Goal: Information Seeking & Learning: Learn about a topic

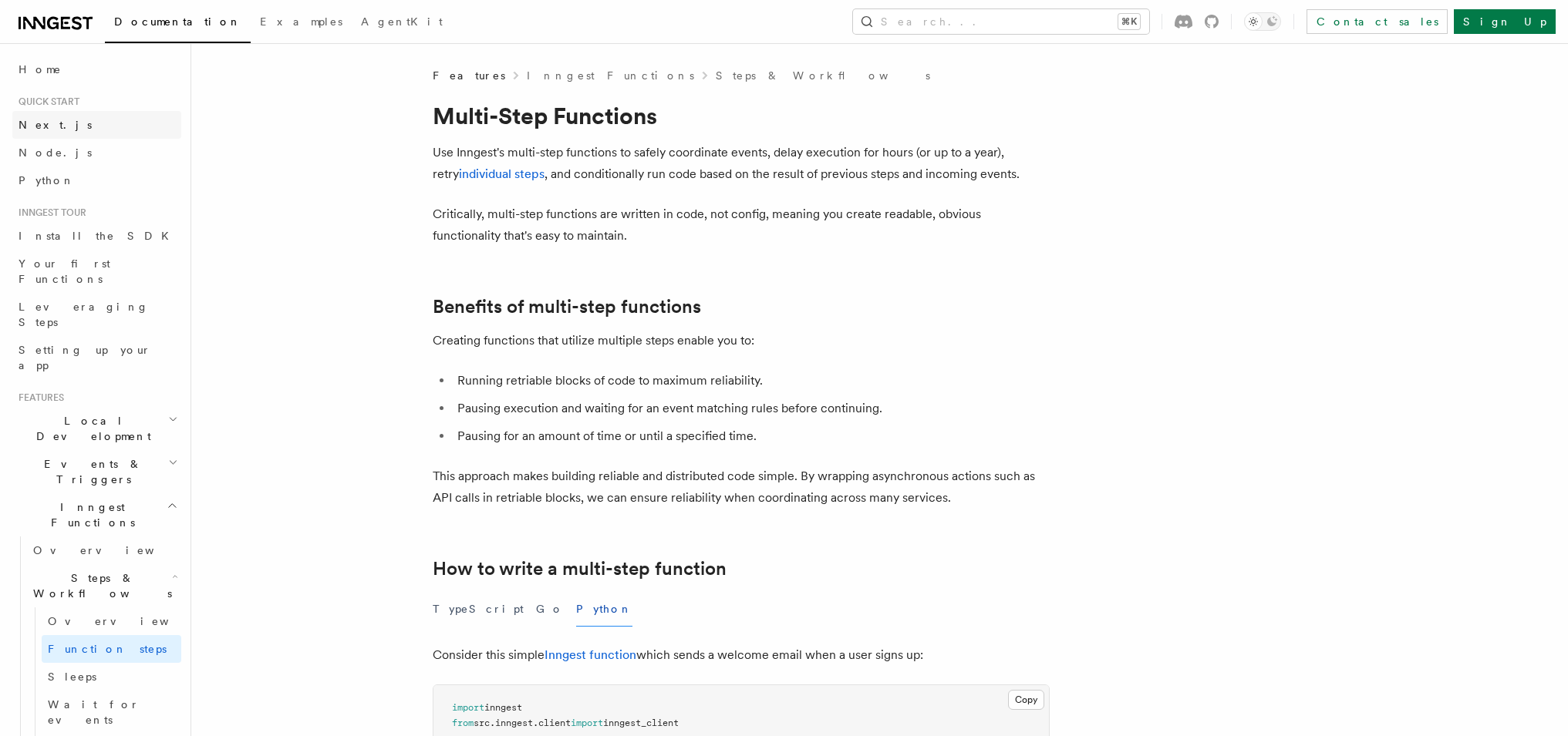
click at [44, 126] on span "Next.js" at bounding box center [55, 125] width 73 height 13
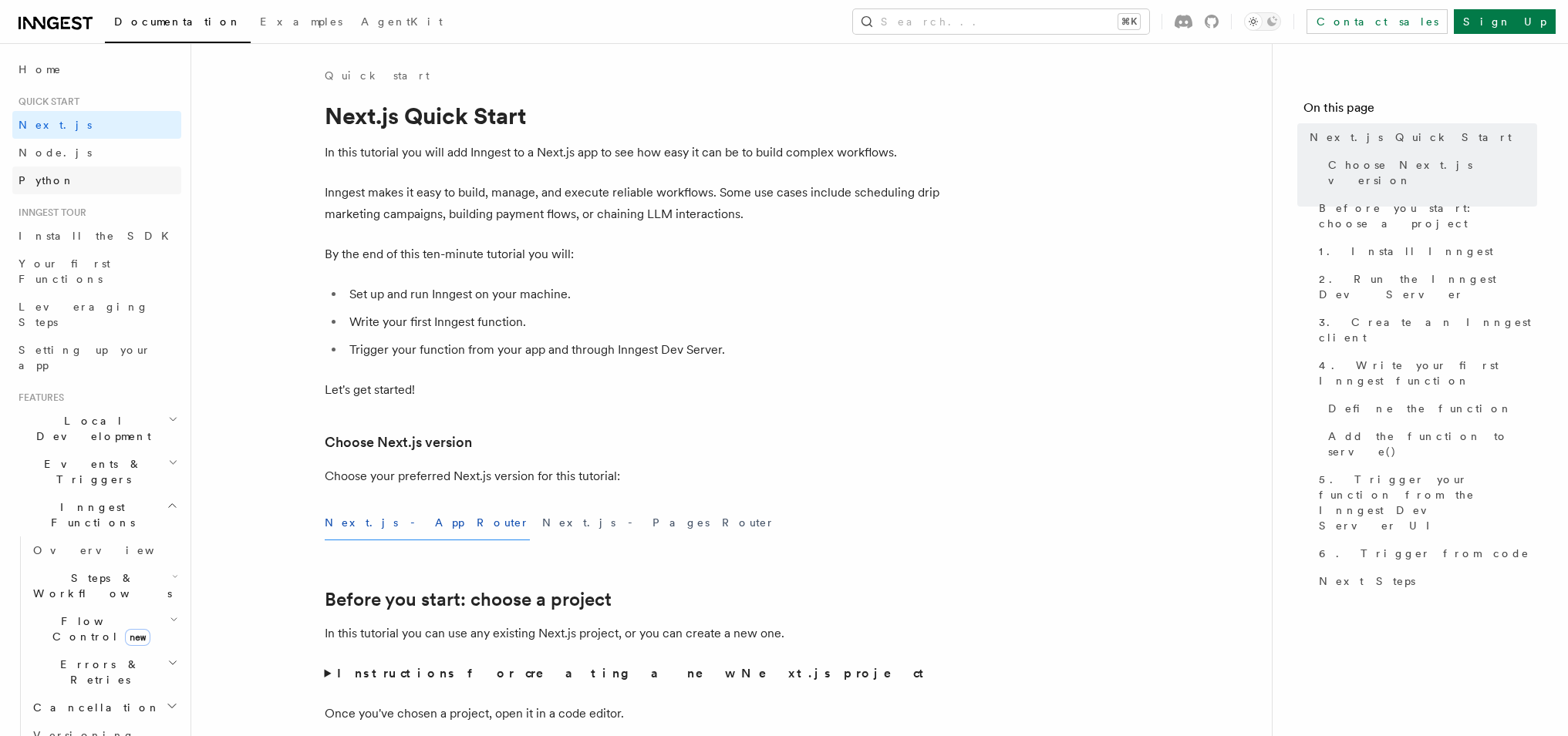
click at [39, 180] on span "Python" at bounding box center [47, 180] width 57 height 13
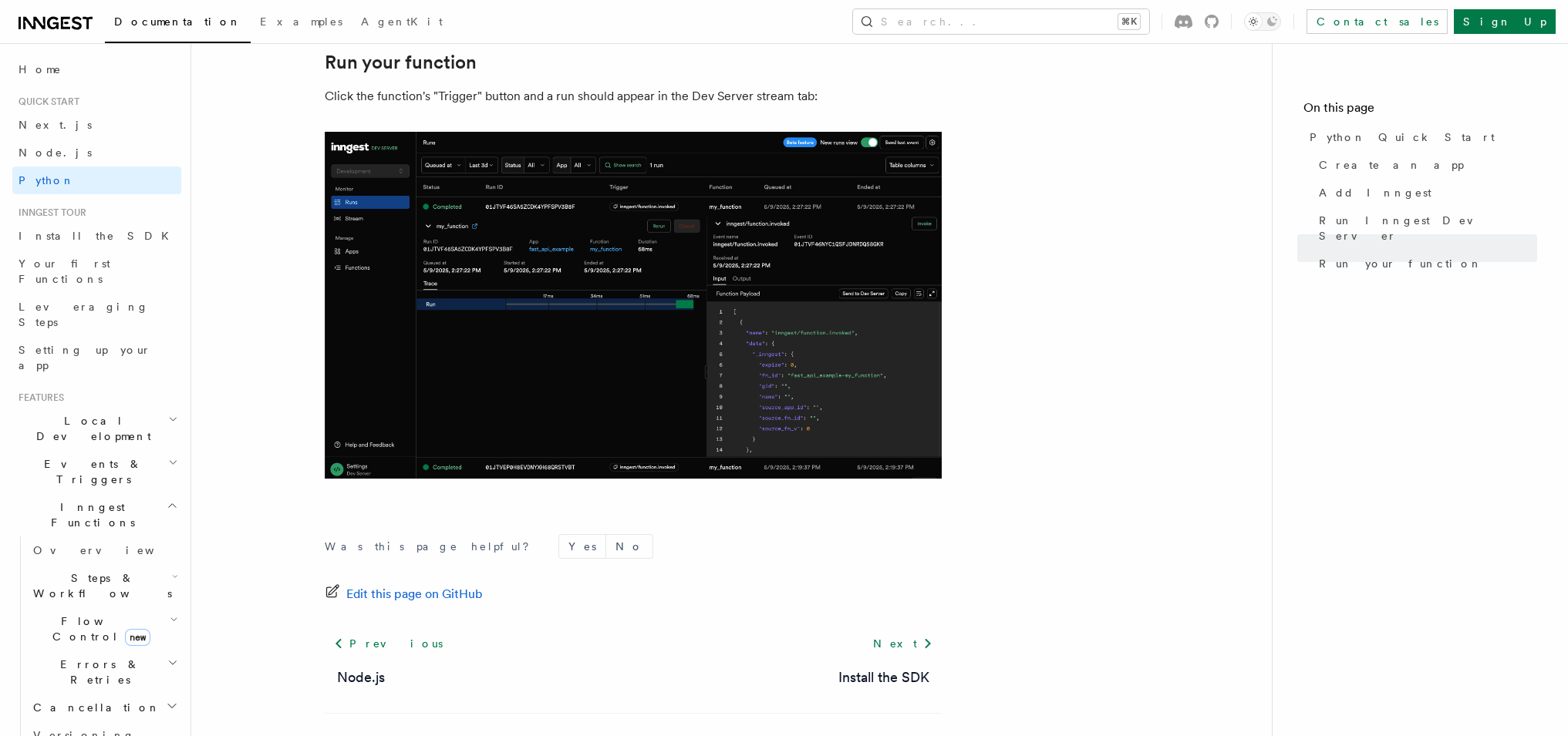
scroll to position [3162, 0]
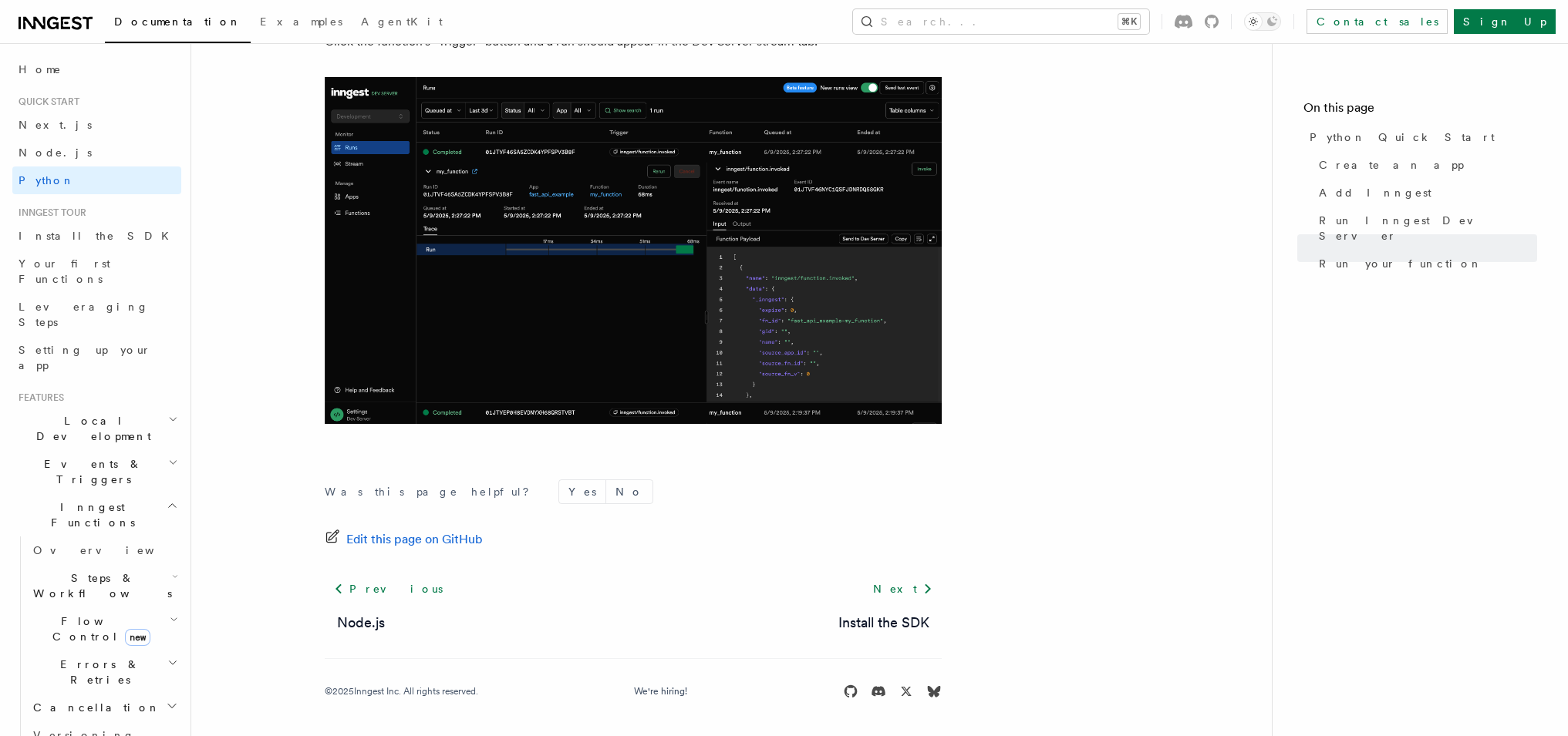
click at [86, 221] on li "Inngest tour Install the SDK Your first Functions Leveraging Steps Setting up y…" at bounding box center [97, 293] width 169 height 173
click at [75, 228] on span "Install the SDK" at bounding box center [98, 236] width 159 height 16
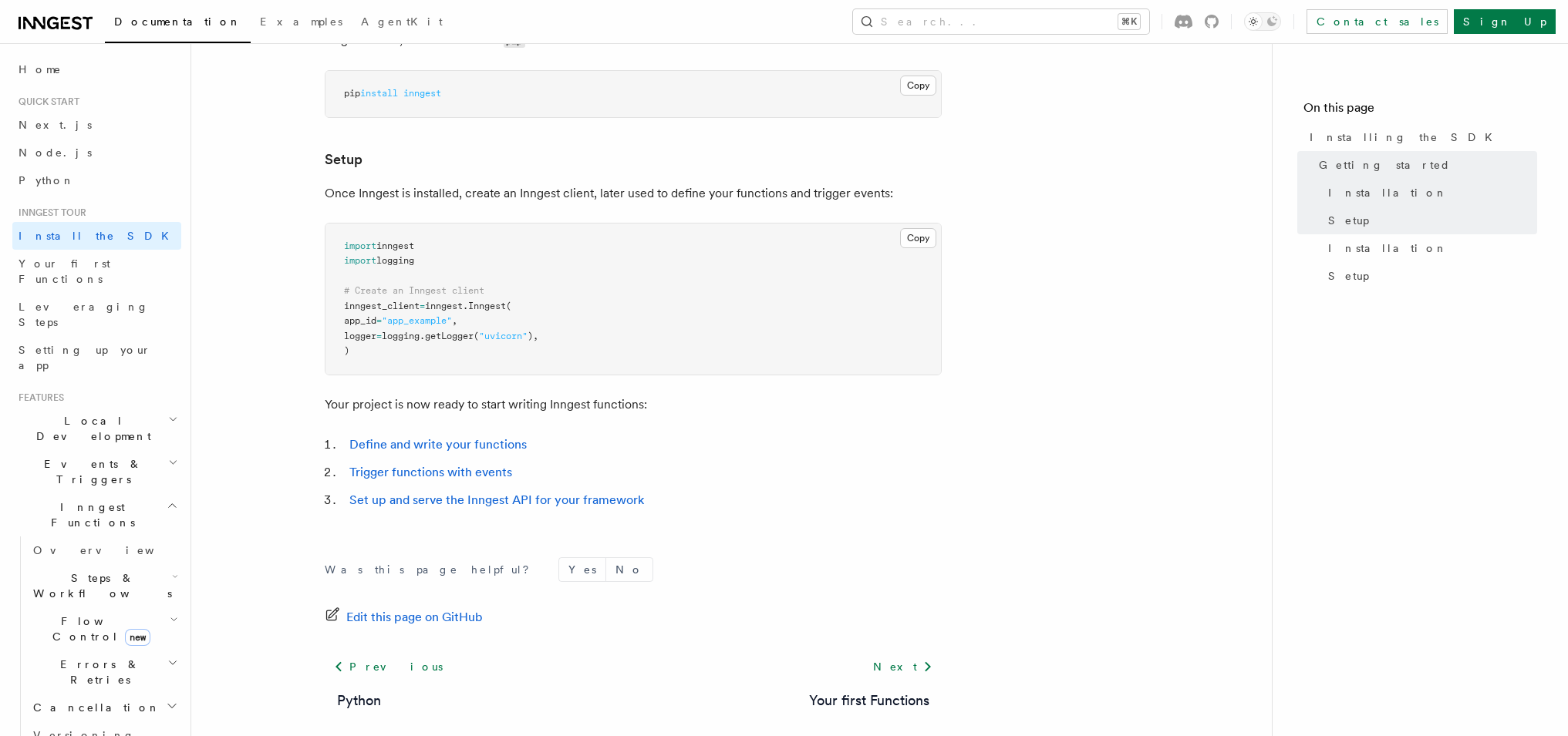
scroll to position [560, 0]
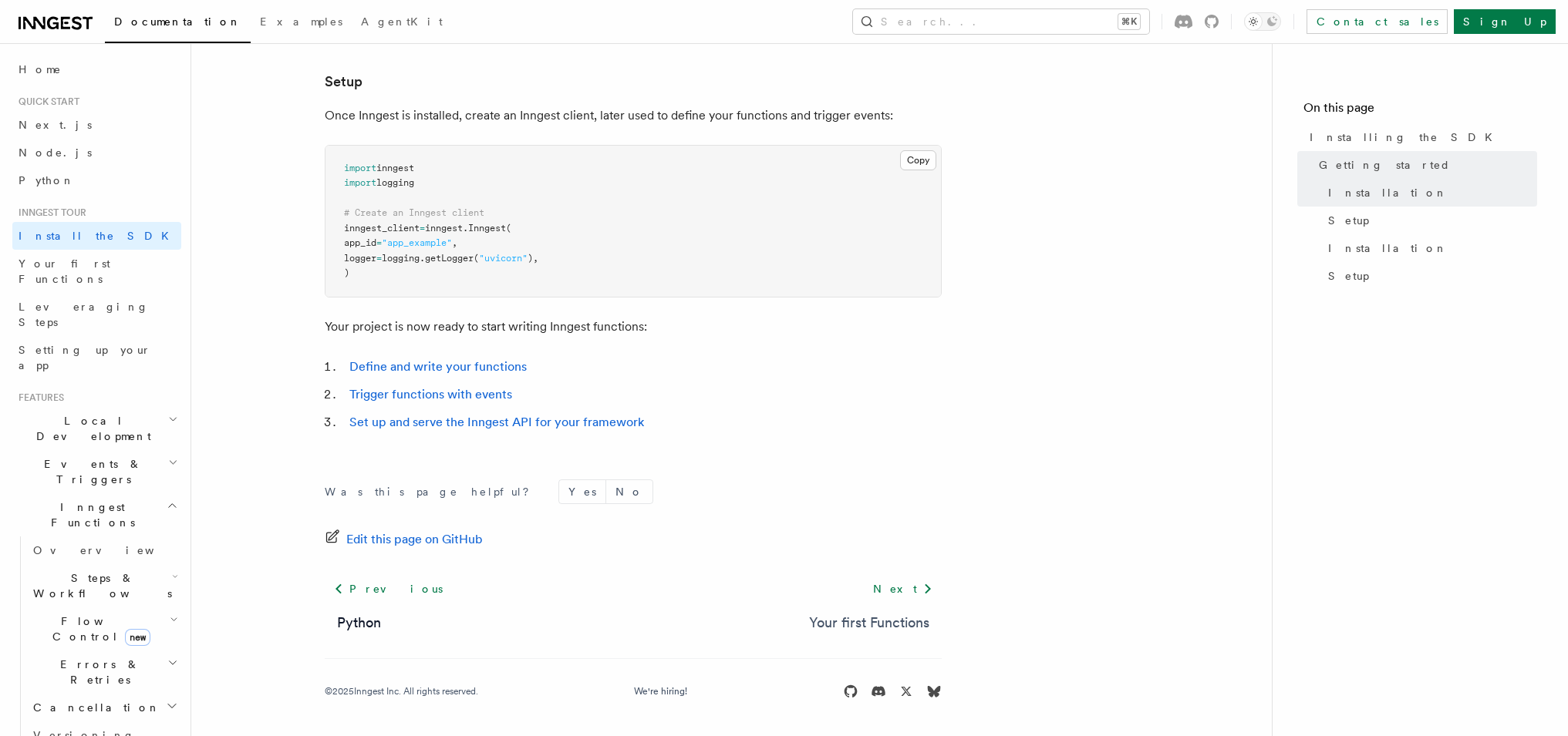
click at [905, 627] on link "Your first Functions" at bounding box center [869, 623] width 120 height 22
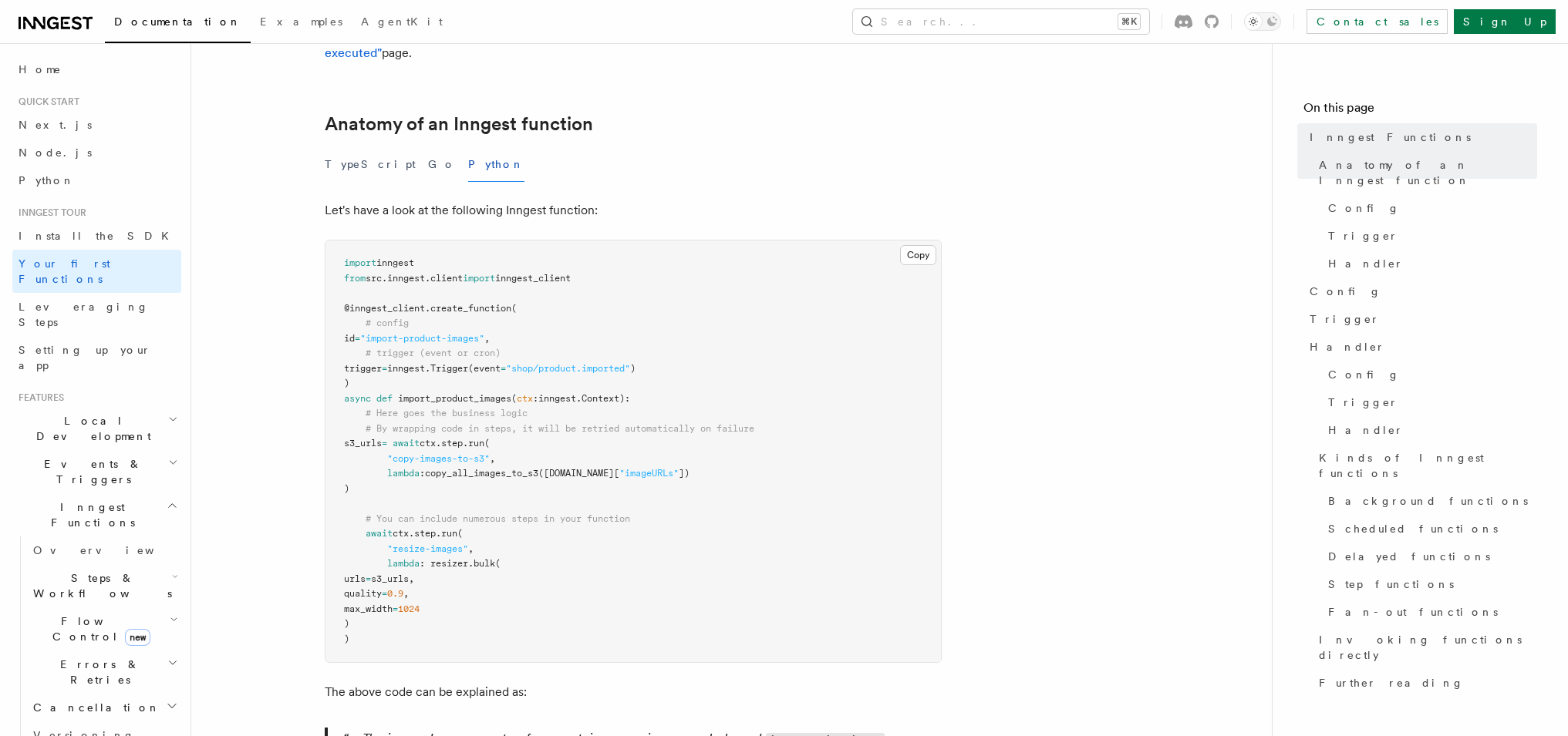
scroll to position [233, 0]
